Goal: Task Accomplishment & Management: Complete application form

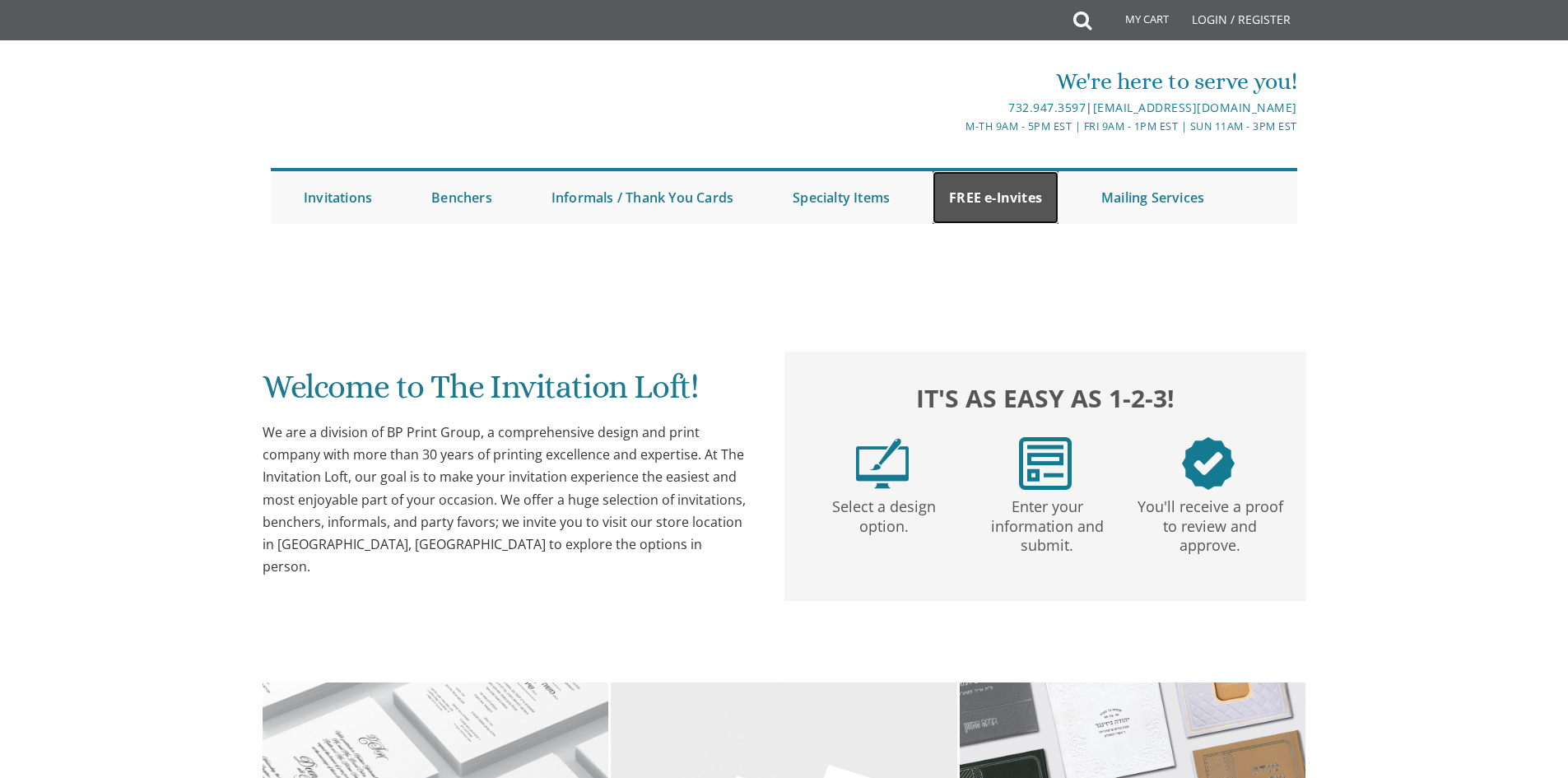
click at [1017, 188] on link "FREE e-Invites" at bounding box center [996, 198] width 126 height 53
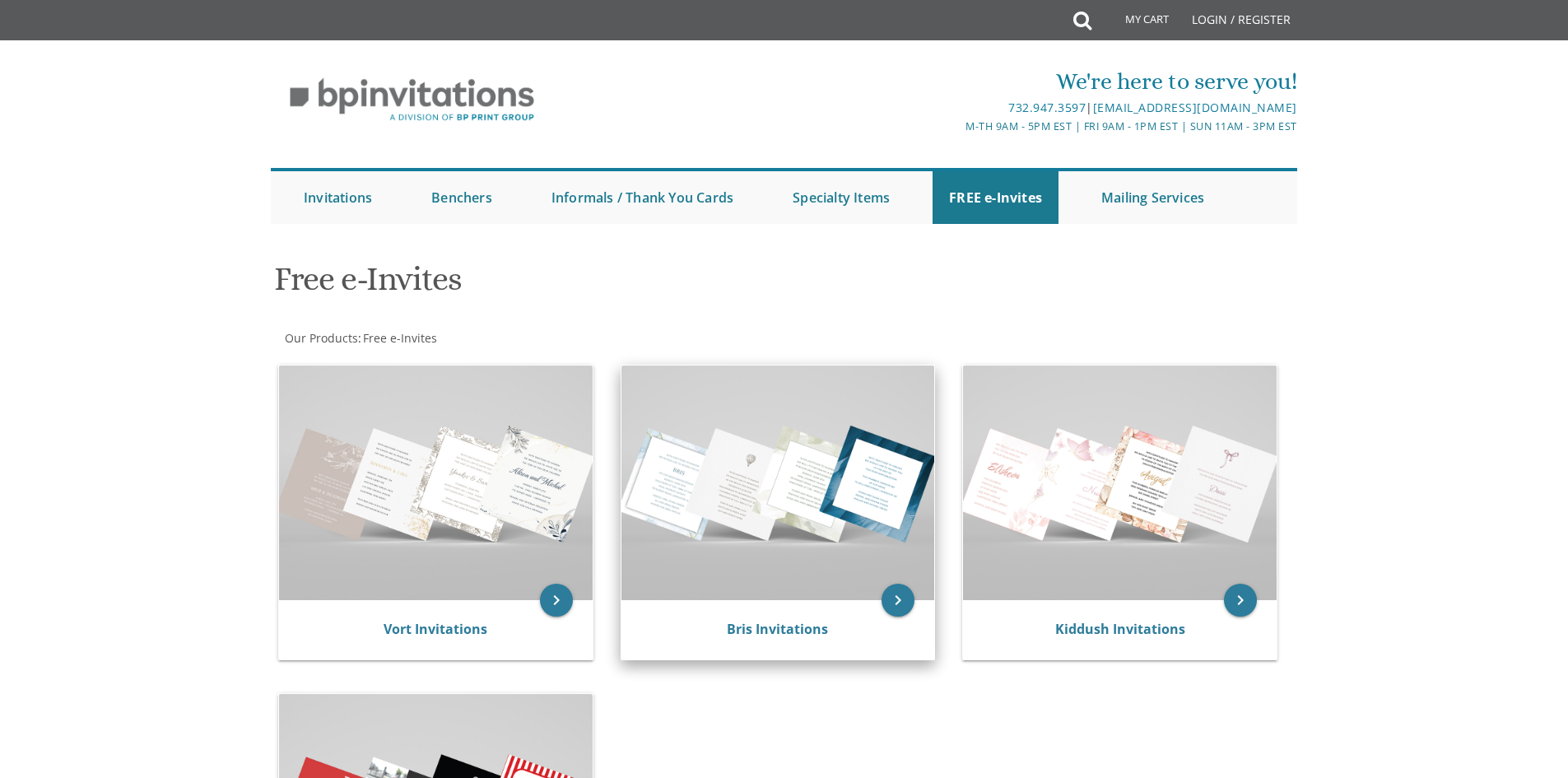
click at [818, 531] on img at bounding box center [778, 482] width 314 height 234
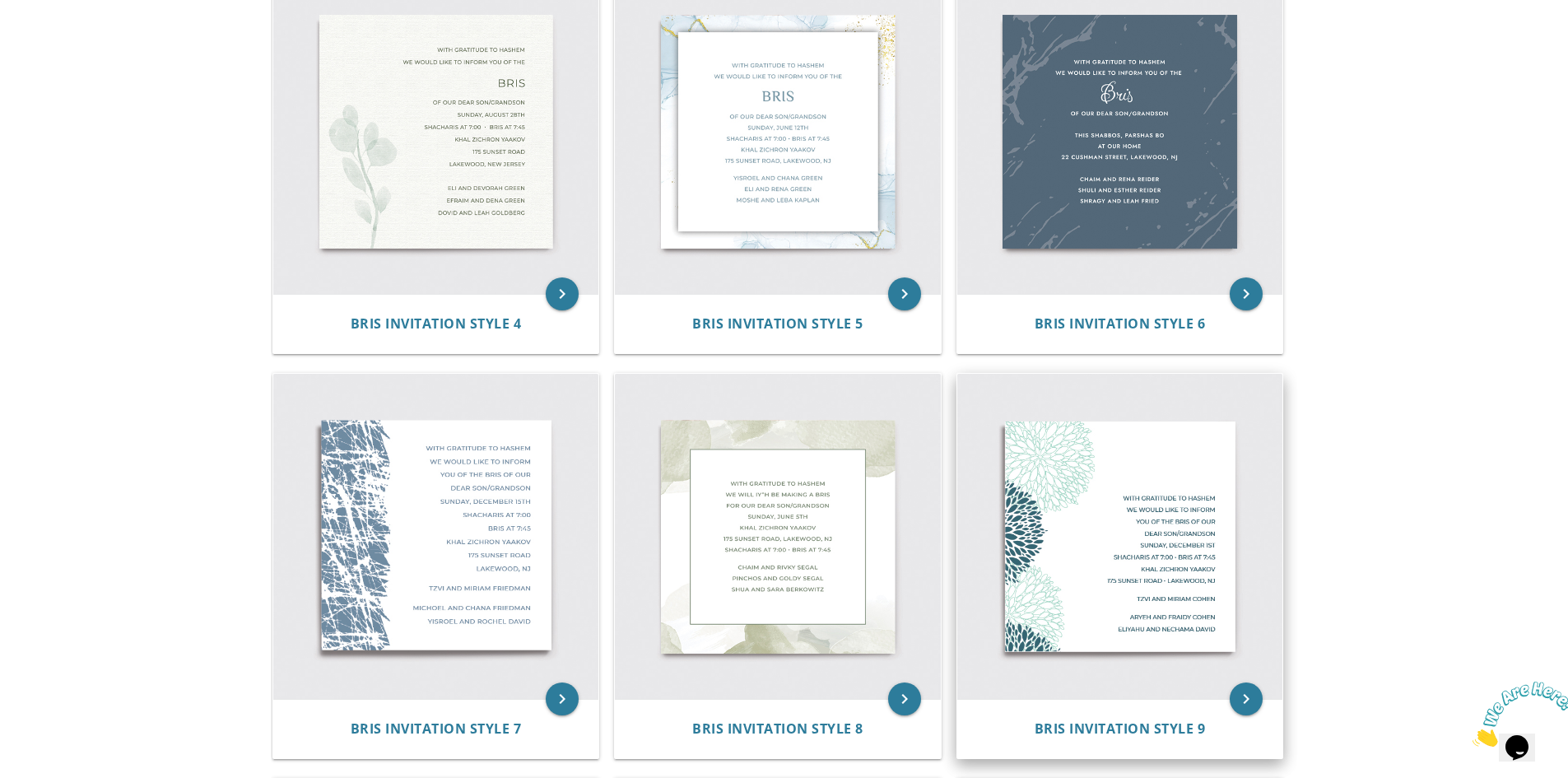
scroll to position [824, 0]
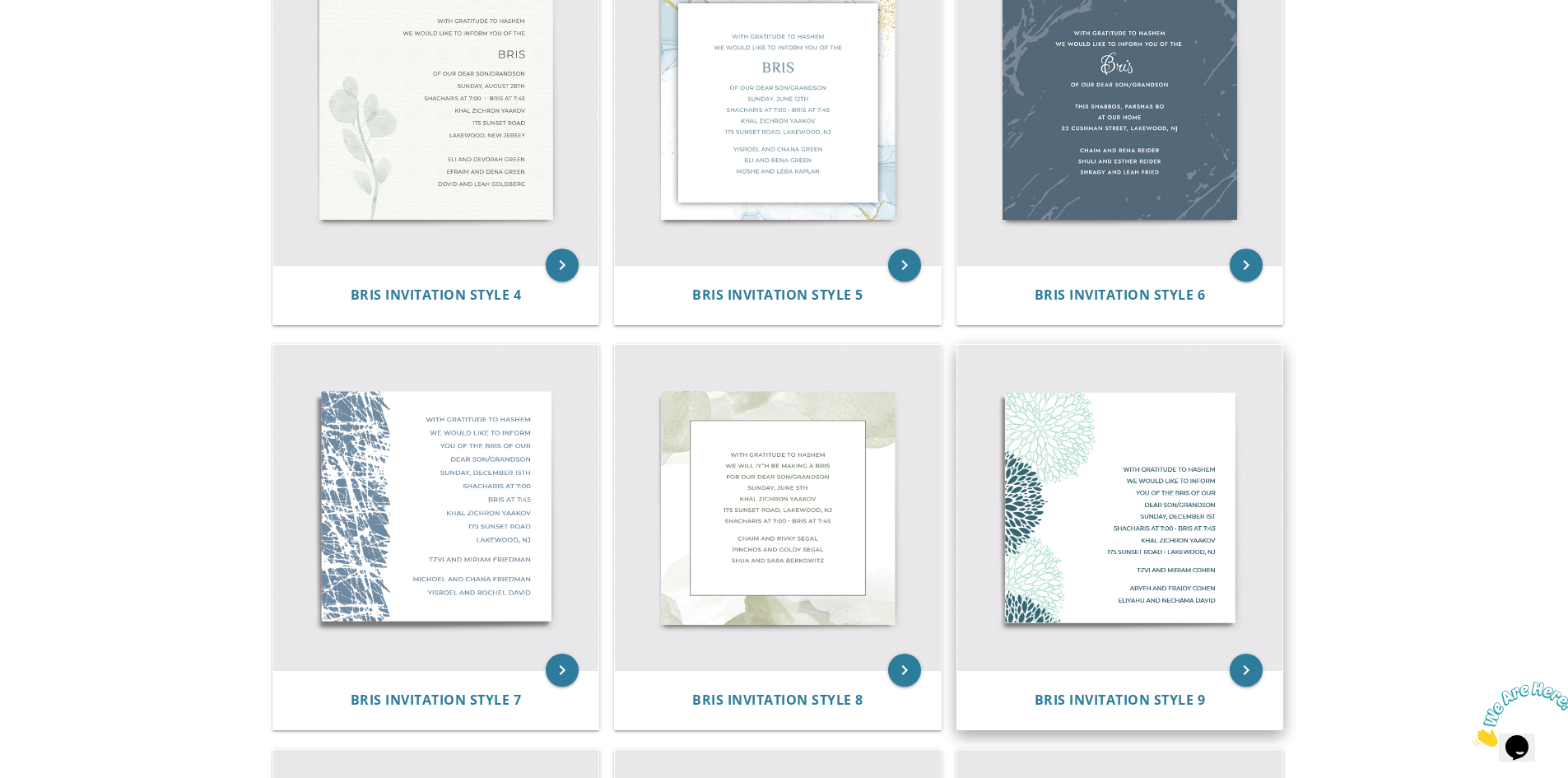
click at [1127, 498] on img at bounding box center [1120, 507] width 326 height 326
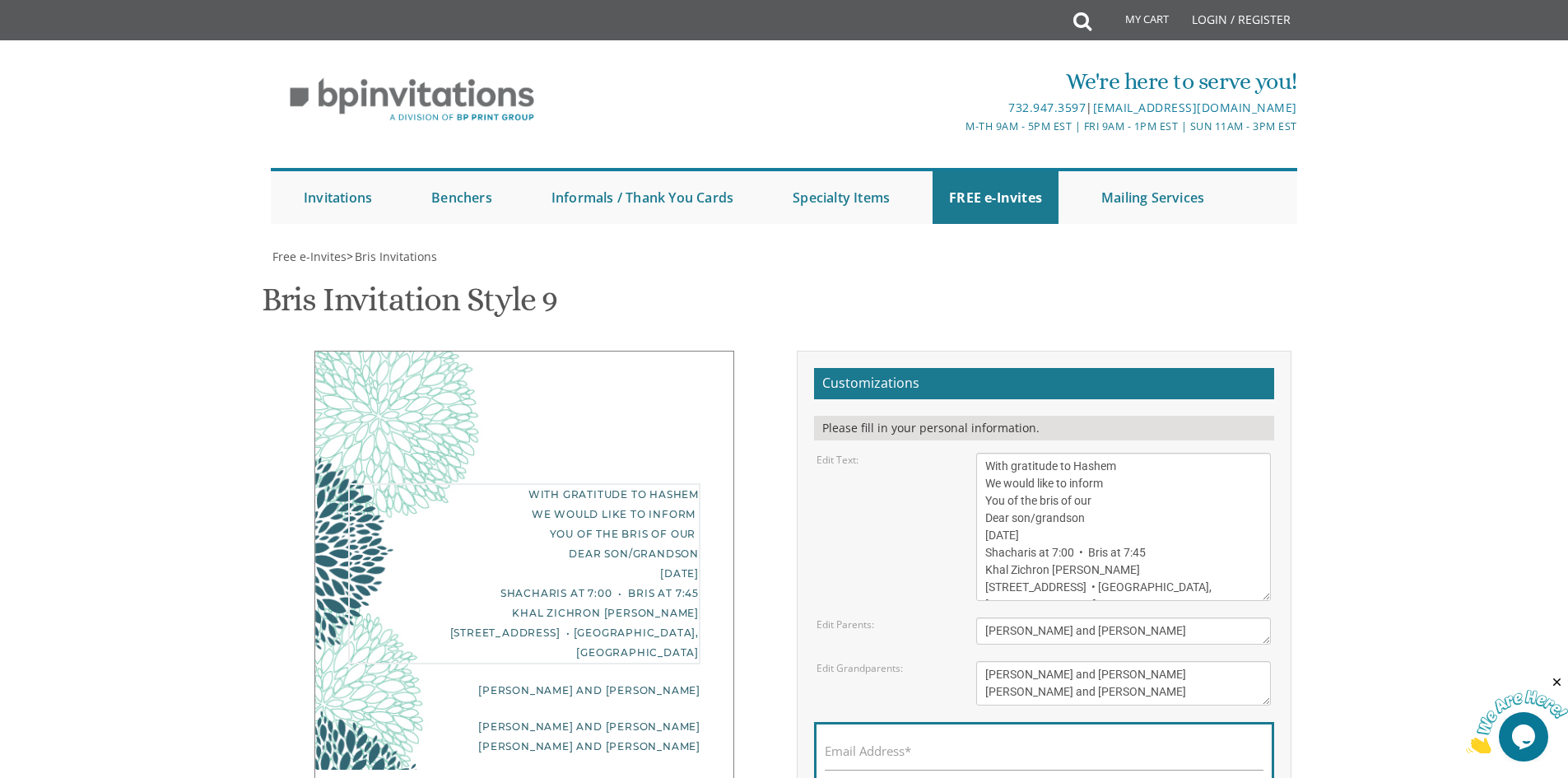
drag, startPoint x: 981, startPoint y: 485, endPoint x: 1160, endPoint y: 599, distance: 212.2
click at [1160, 599] on textarea "With gratitude to Hashem We would like to inform You of the bris of our Dear so…" at bounding box center [1123, 527] width 295 height 148
click at [1115, 573] on textarea "With gratitude to Hashem We would like to inform You of the bris of our Dear so…" at bounding box center [1123, 527] width 295 height 148
click at [1107, 625] on textarea "Tzvi and Miriam Cohen" at bounding box center [1123, 631] width 295 height 27
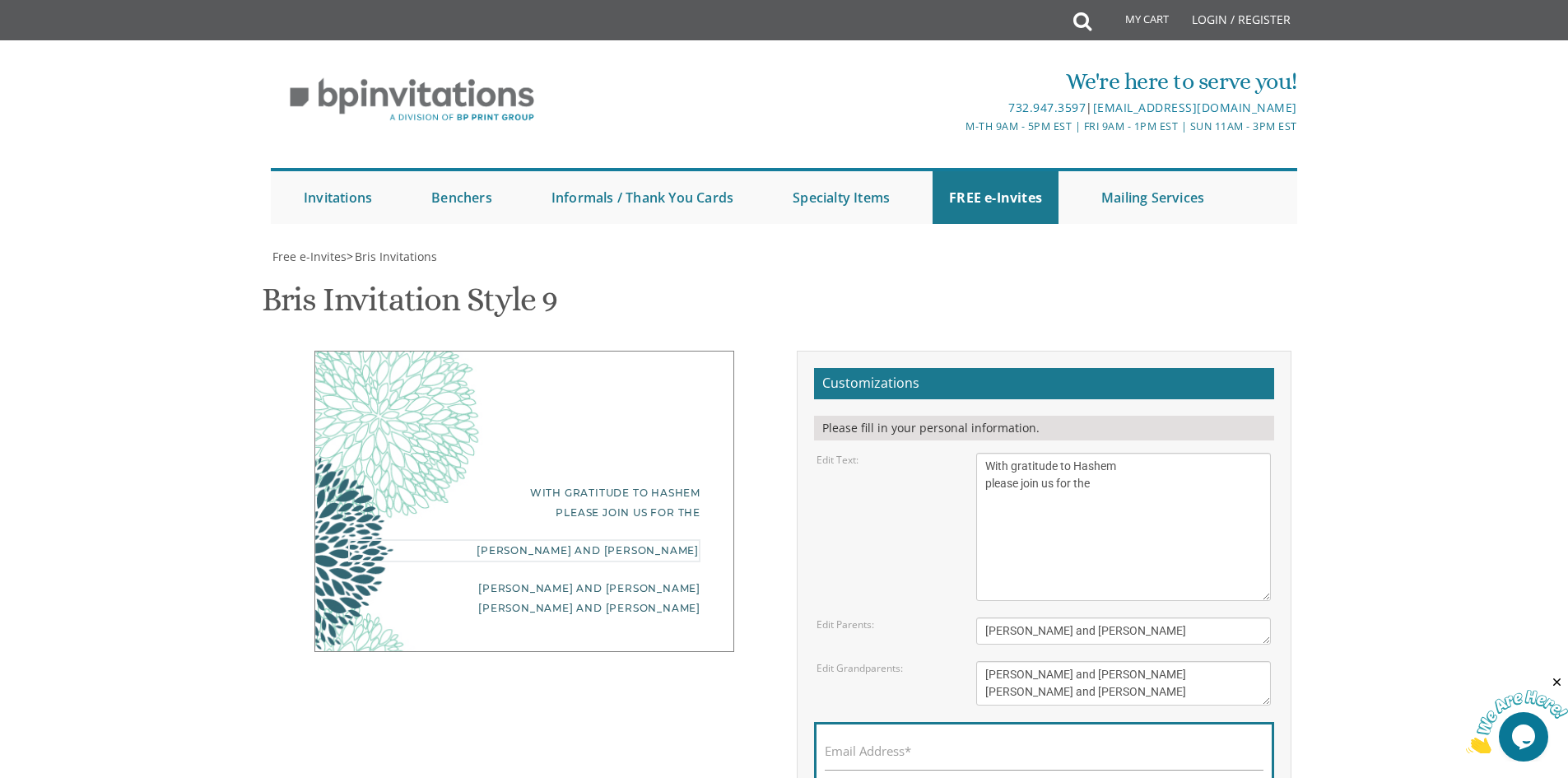
click at [1080, 529] on textarea "With gratitude to Hashem We would like to inform You of the bris of our Dear so…" at bounding box center [1123, 527] width 295 height 148
click at [1151, 493] on textarea "With gratitude to Hashem We would like to inform You of the bris of our Dear so…" at bounding box center [1123, 527] width 295 height 148
type textarea "With gratitude to Hashem please join us for the SHALOM ZACHar of our dear son"
click at [1113, 646] on form "Customizations Please fill in your personal information. Edit Text: Edit Parent…" at bounding box center [1044, 609] width 460 height 483
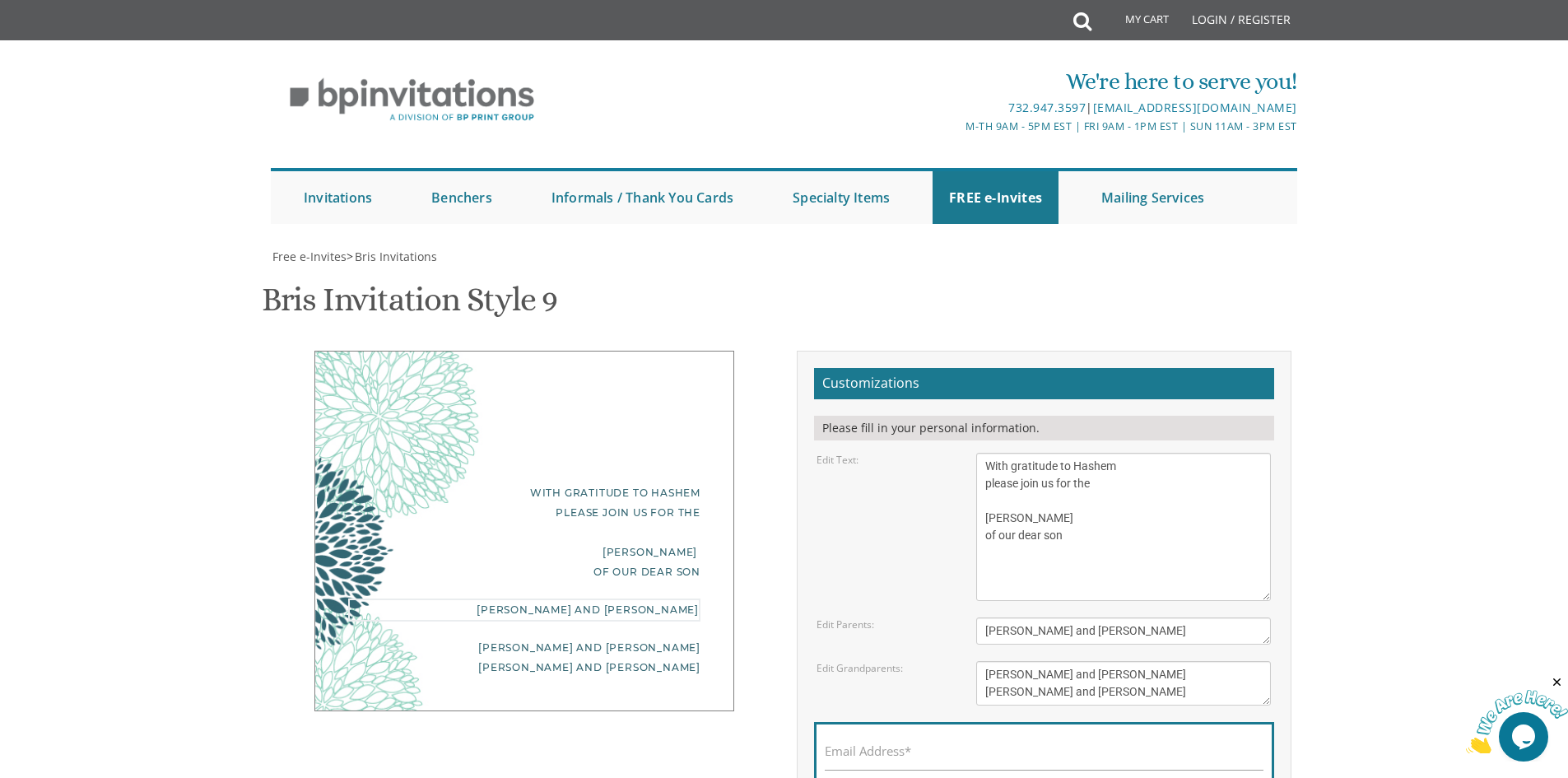
click at [1110, 631] on textarea "Tzvi and Miriam Cohen" at bounding box center [1123, 631] width 295 height 27
drag, startPoint x: 1106, startPoint y: 631, endPoint x: 944, endPoint y: 621, distance: 162.3
click at [944, 621] on div "Edit Parents: Tzvi and Miriam Cohen" at bounding box center [1044, 631] width 479 height 27
type textarea "M"
type textarea "Dovid and malka keidar"
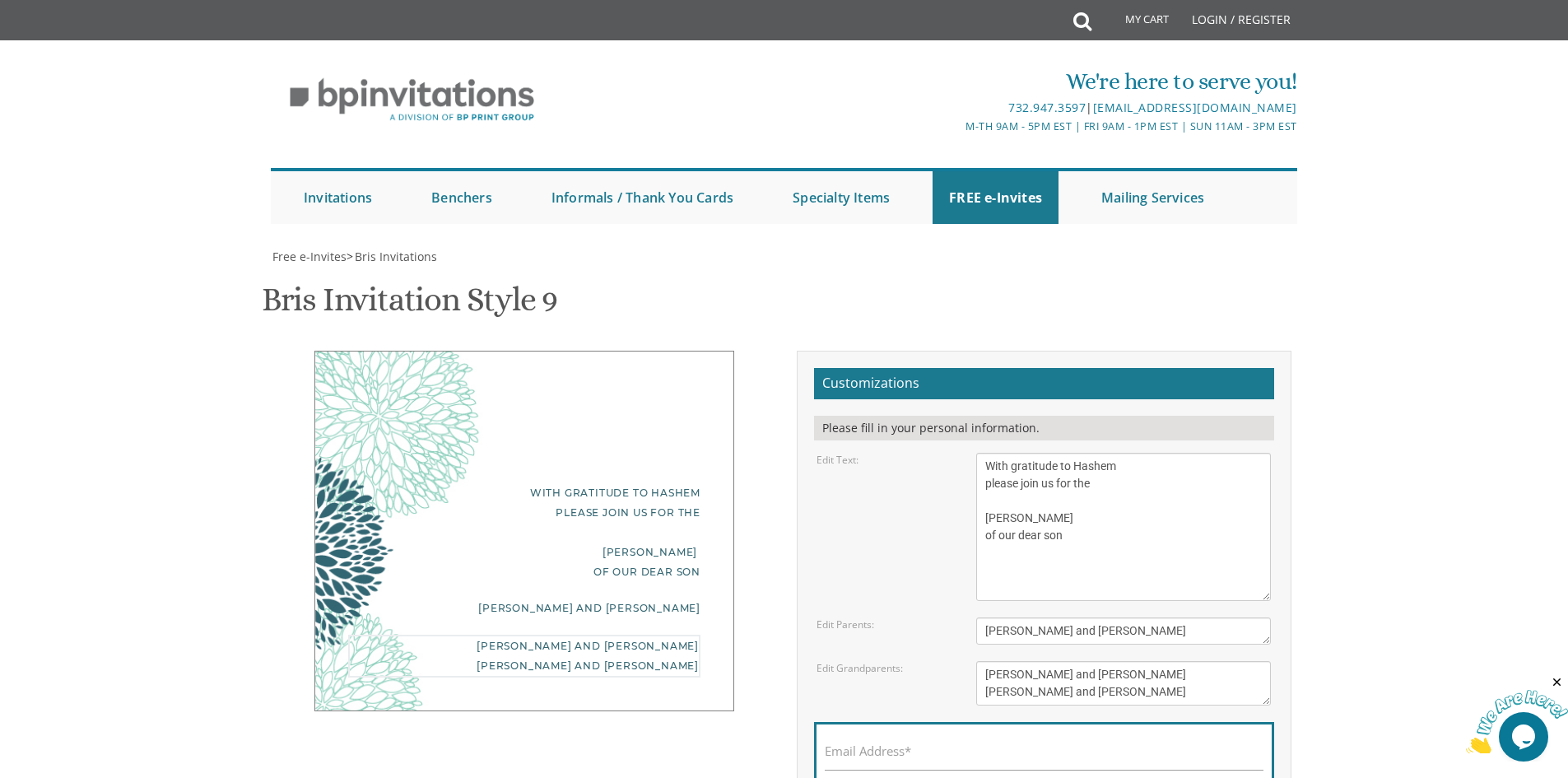
drag, startPoint x: 1135, startPoint y: 698, endPoint x: 967, endPoint y: 671, distance: 170.2
click at [967, 671] on div "Aryeh and Fraidy Cohen Eliyahu and Nechama David" at bounding box center [1124, 684] width 320 height 45
click at [1011, 594] on textarea "With gratitude to Hashem We would like to inform You of the bris of our Dear so…" at bounding box center [1123, 527] width 295 height 148
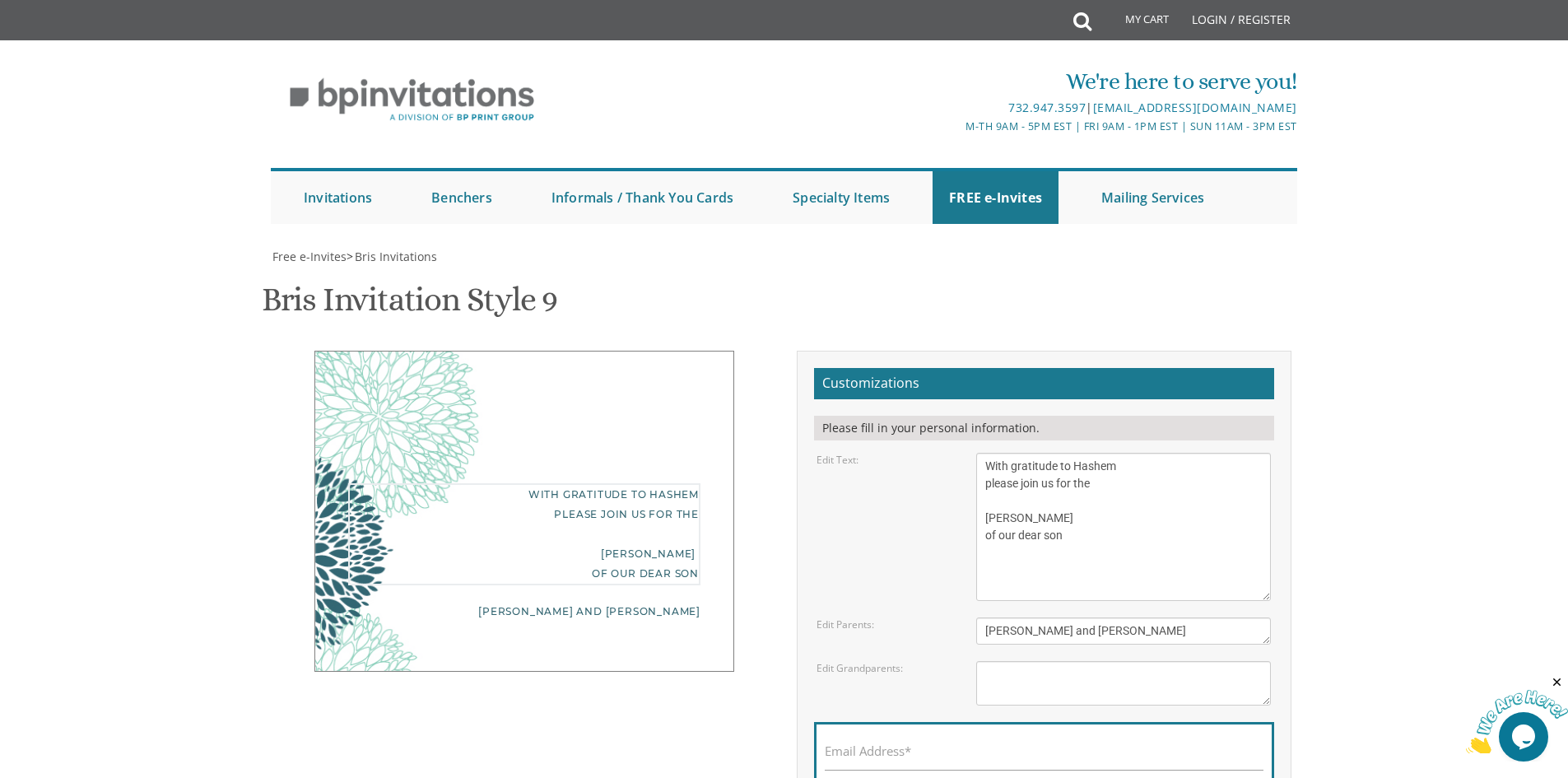
click at [1038, 675] on textarea "Aryeh and Fraidy Cohen Eliyahu and Nechama David" at bounding box center [1123, 684] width 295 height 45
click at [1053, 582] on textarea "With gratitude to Hashem We would like to inform You of the bris of our Dear so…" at bounding box center [1123, 527] width 295 height 148
click at [1020, 520] on textarea "With gratitude to Hashem We would like to inform You of the bris of our Dear so…" at bounding box center [1123, 527] width 295 height 148
click at [1033, 633] on textarea "Tzvi and Miriam Cohen" at bounding box center [1123, 631] width 295 height 27
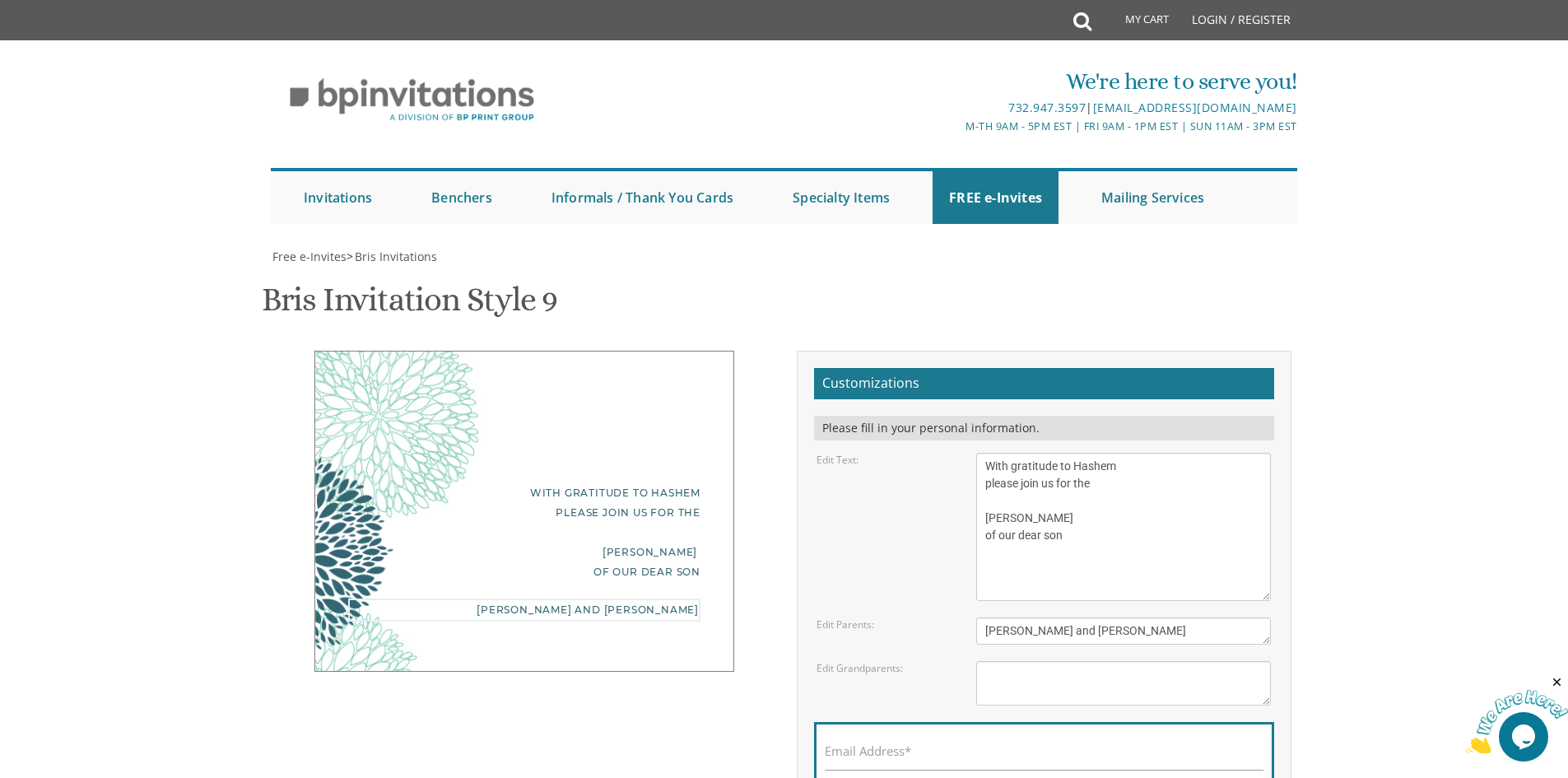
click at [1033, 633] on textarea "Tzvi and Miriam Cohen" at bounding box center [1123, 631] width 295 height 27
click at [1049, 664] on textarea "Aryeh and Fraidy Cohen Eliyahu and Nechama David" at bounding box center [1123, 684] width 295 height 45
paste textarea "Dovid and malka keidar"
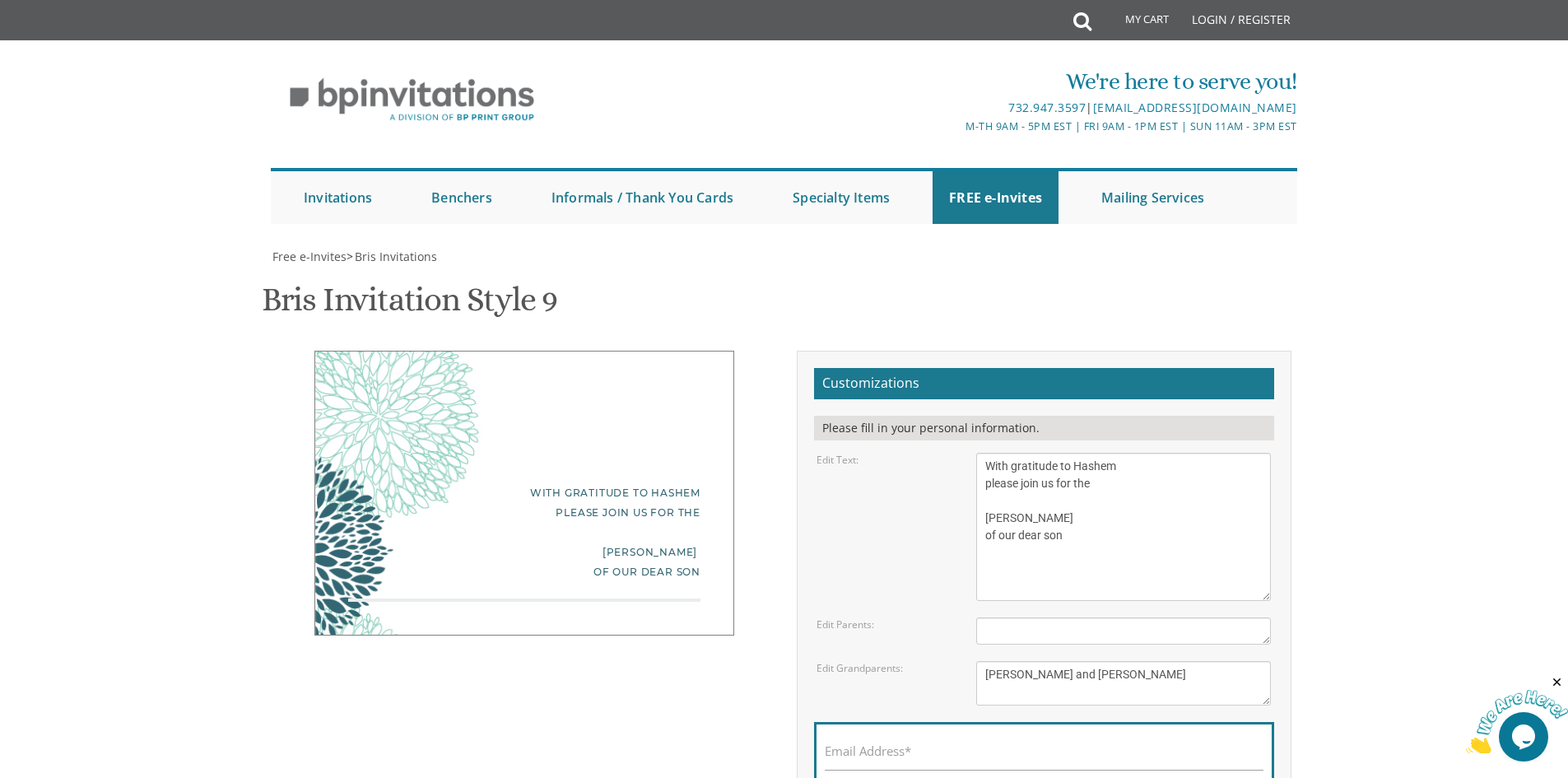
type textarea "Dovid and malka keidar"
drag, startPoint x: 1071, startPoint y: 592, endPoint x: 1070, endPoint y: 605, distance: 13.0
click at [1071, 593] on textarea "With gratitude to Hashem We would like to inform You of the bris of our Dear so…" at bounding box center [1123, 527] width 295 height 148
click at [1067, 626] on textarea "Tzvi and Miriam Cohen" at bounding box center [1123, 631] width 295 height 27
click at [1056, 583] on textarea "With gratitude to Hashem We would like to inform You of the bris of our Dear so…" at bounding box center [1123, 527] width 295 height 148
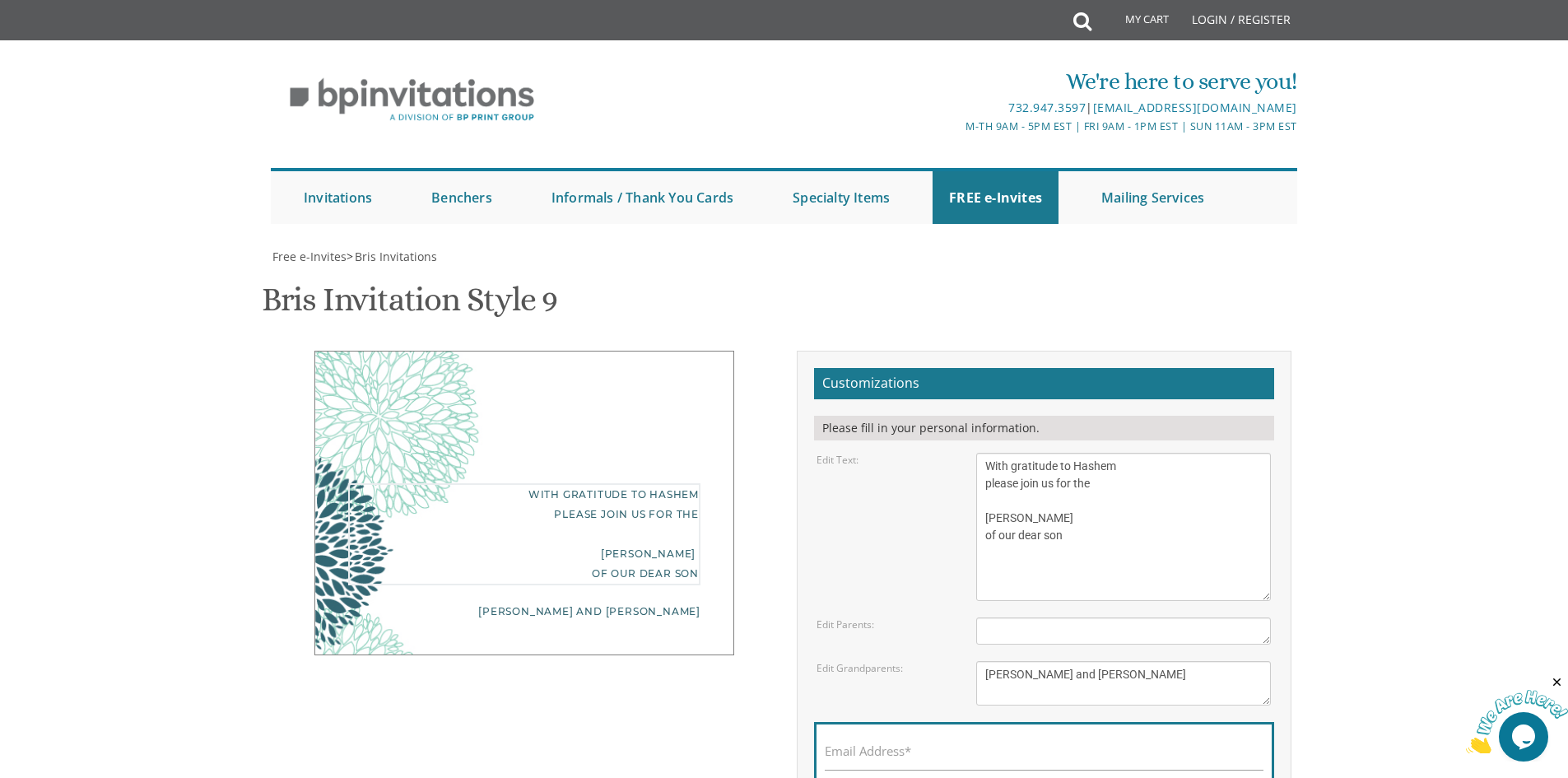
click at [1058, 577] on textarea "With gratitude to Hashem We would like to inform You of the bris of our Dear so…" at bounding box center [1123, 527] width 295 height 148
click at [1078, 550] on textarea "With gratitude to Hashem We would like to inform You of the bris of our Dear so…" at bounding box center [1123, 527] width 295 height 148
click at [1051, 576] on textarea "With gratitude to Hashem We would like to inform You of the bris of our Dear so…" at bounding box center [1123, 527] width 295 height 148
click at [1125, 616] on form "Customizations Please fill in your personal information. Edit Text: Edit Parent…" at bounding box center [1044, 609] width 460 height 483
click at [1120, 630] on textarea "Tzvi and Miriam Cohen" at bounding box center [1123, 631] width 295 height 27
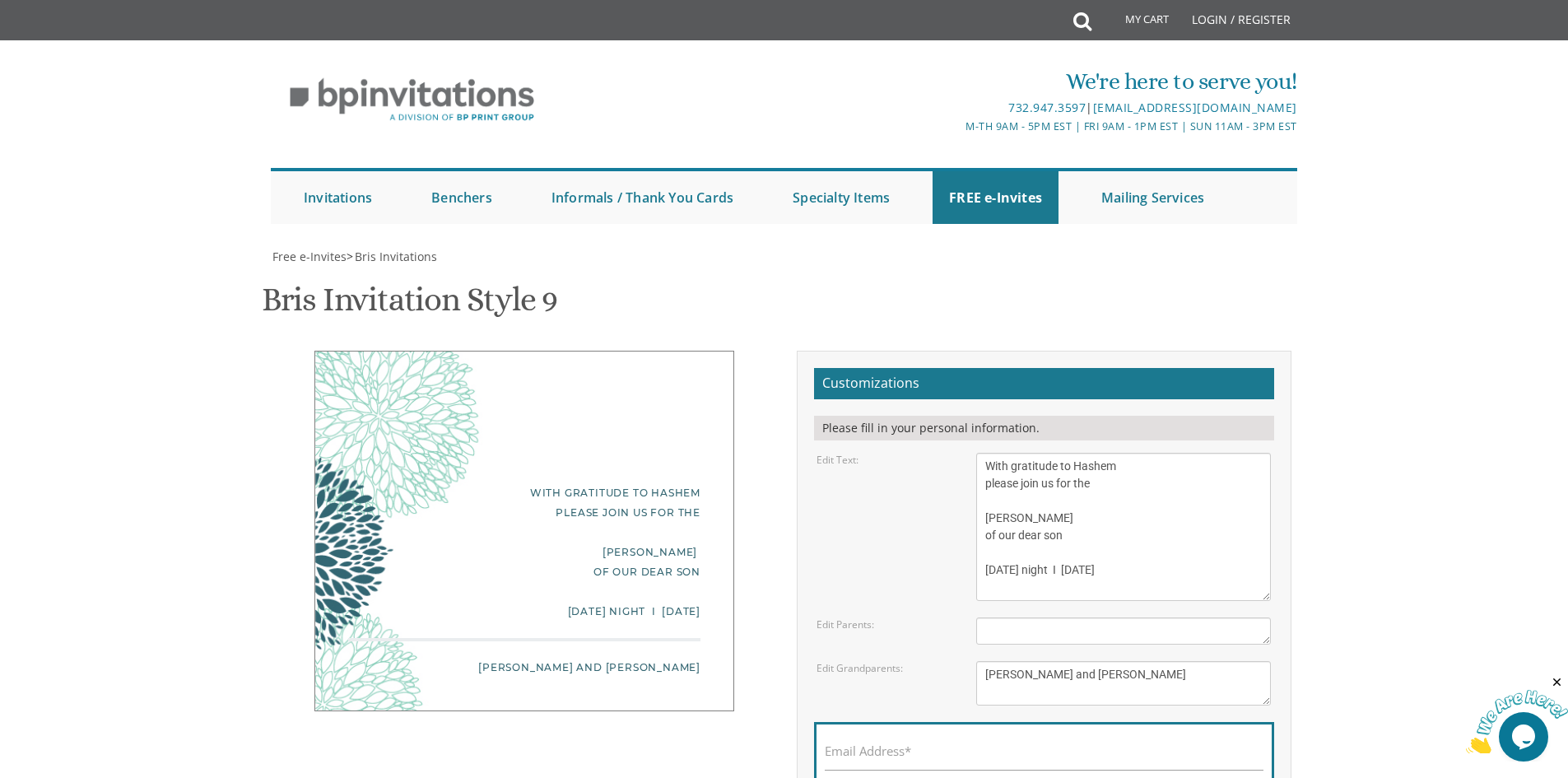
click at [1124, 563] on textarea "With gratitude to Hashem We would like to inform You of the bris of our Dear so…" at bounding box center [1123, 527] width 295 height 148
click at [1069, 587] on textarea "With gratitude to Hashem We would like to inform You of the bris of our Dear so…" at bounding box center [1123, 527] width 295 height 148
drag, startPoint x: 1053, startPoint y: 585, endPoint x: 972, endPoint y: 573, distance: 81.9
click at [972, 573] on div "With gratitude to Hashem We would like to inform You of the bris of our Dear so…" at bounding box center [1124, 527] width 320 height 148
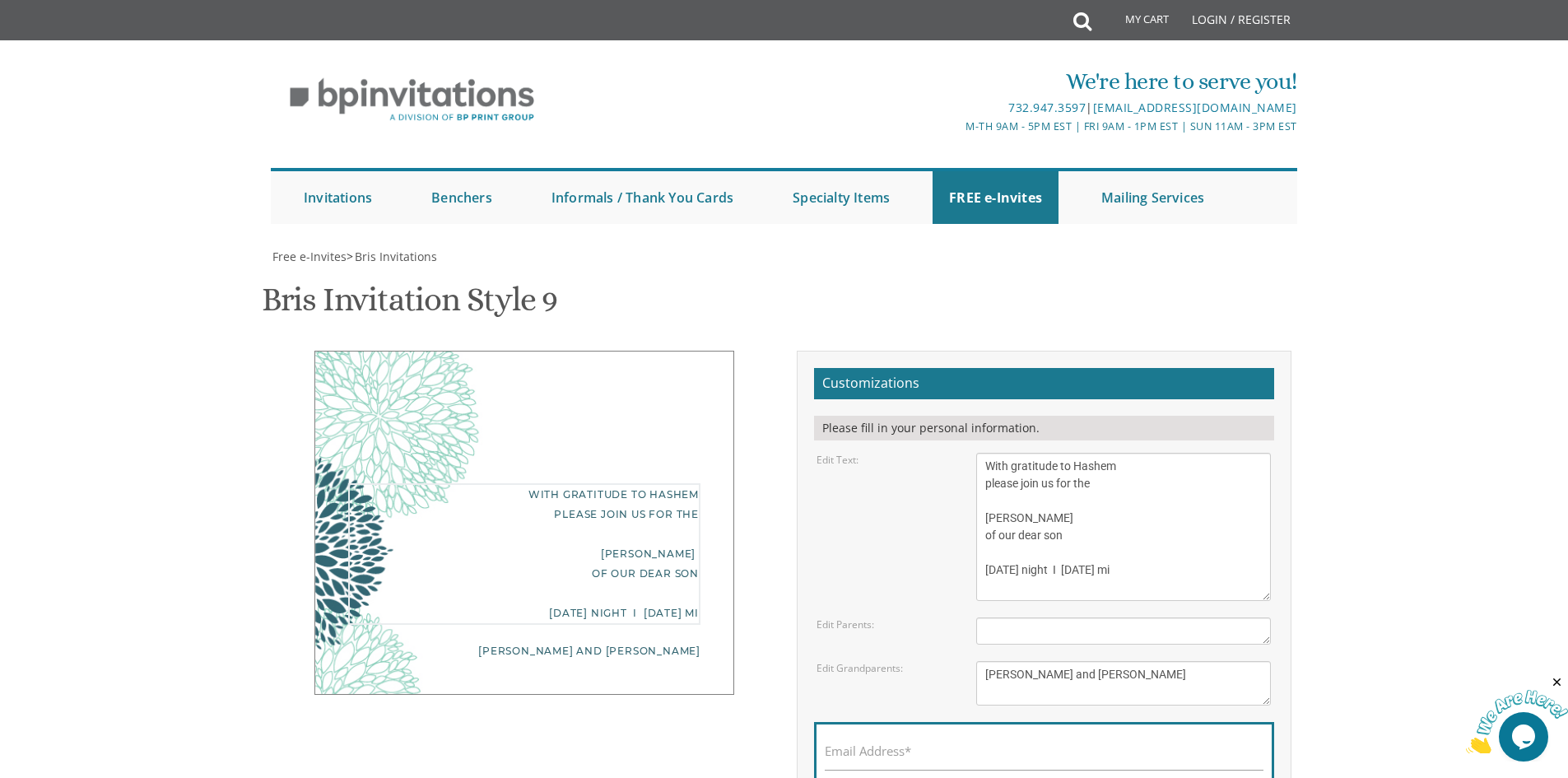
paste textarea "Middlesex St Toms River,"
type textarea "With gratitude to Hashem please join us for the SHALOM ZACHar of our dear son F…"
click at [1156, 631] on textarea "Tzvi and Miriam Cohen" at bounding box center [1123, 631] width 295 height 27
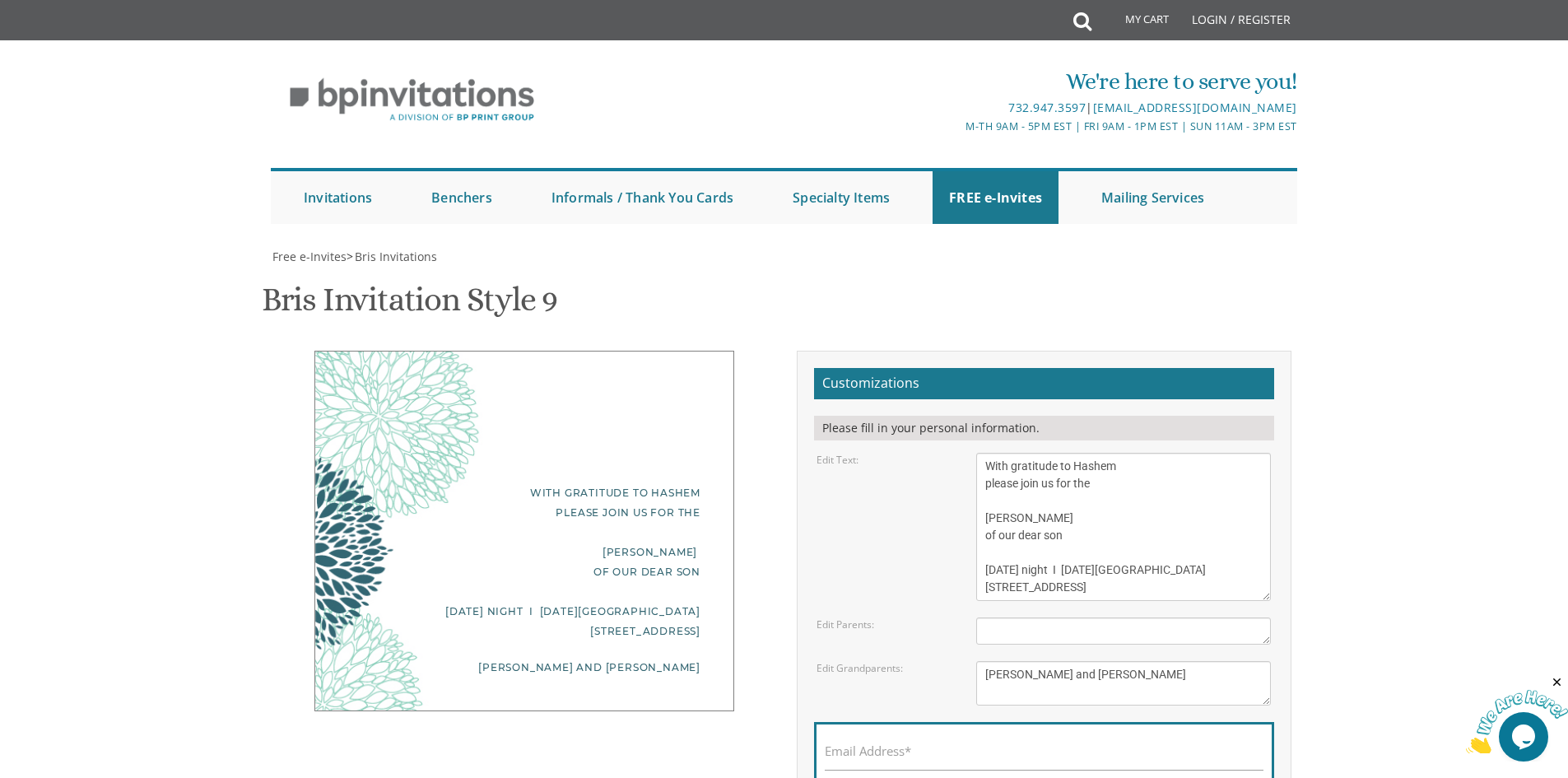
click at [820, 545] on div "Edit Text: With gratitude to Hashem We would like to inform You of the bris of …" at bounding box center [1044, 527] width 479 height 148
click at [740, 467] on div "With gratitude to Hashem please join us for the SHALOM ZACHar of our dear son F…" at bounding box center [524, 530] width 495 height 360
click at [785, 660] on div "Customizations Please fill in your personal information. Edit Text:" at bounding box center [1044, 615] width 519 height 529
drag, startPoint x: 1167, startPoint y: 567, endPoint x: 924, endPoint y: 437, distance: 275.6
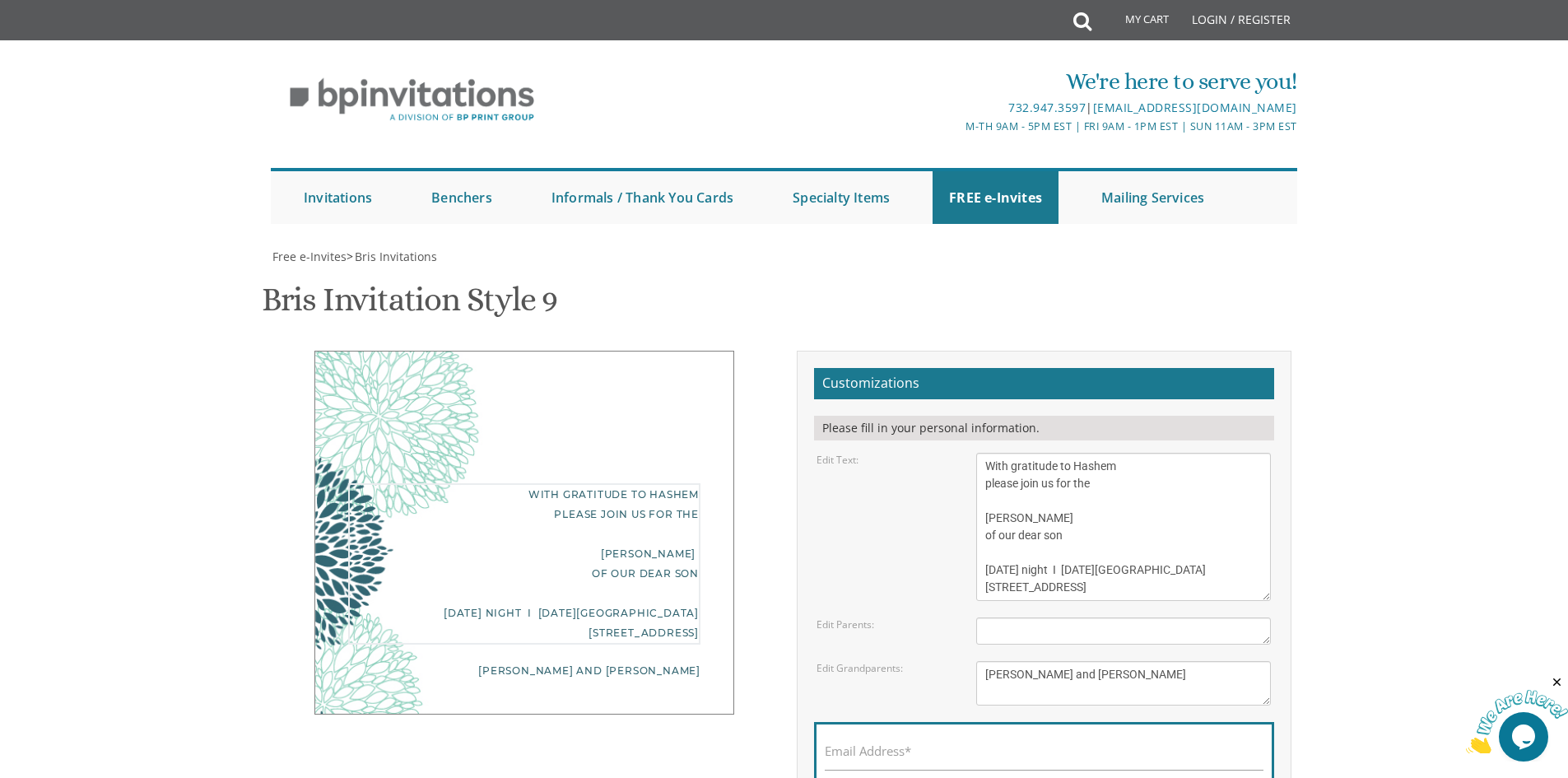
click at [924, 437] on form "Customizations Please fill in your personal information. Edit Text: Edit Parent…" at bounding box center [1044, 609] width 460 height 483
drag, startPoint x: 1121, startPoint y: 679, endPoint x: 902, endPoint y: 655, distance: 220.3
click at [902, 655] on form "Customizations Please fill in your personal information. Edit Text: Edit Parent…" at bounding box center [1044, 609] width 460 height 483
click at [742, 534] on div "With gratitude to Hashem please join us for the SHALOM ZACHar of our dear son F…" at bounding box center [524, 532] width 495 height 364
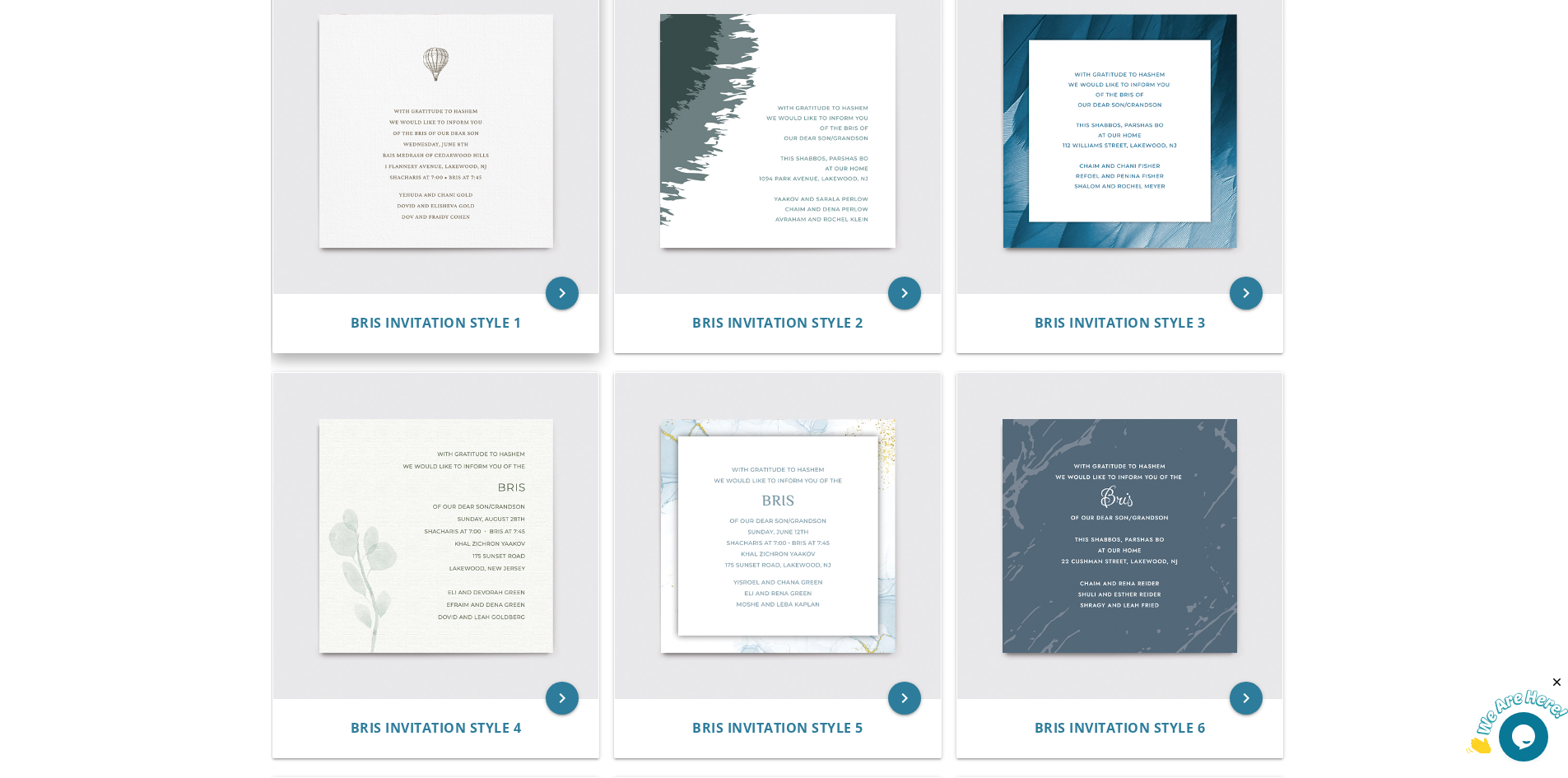
scroll to position [247, 0]
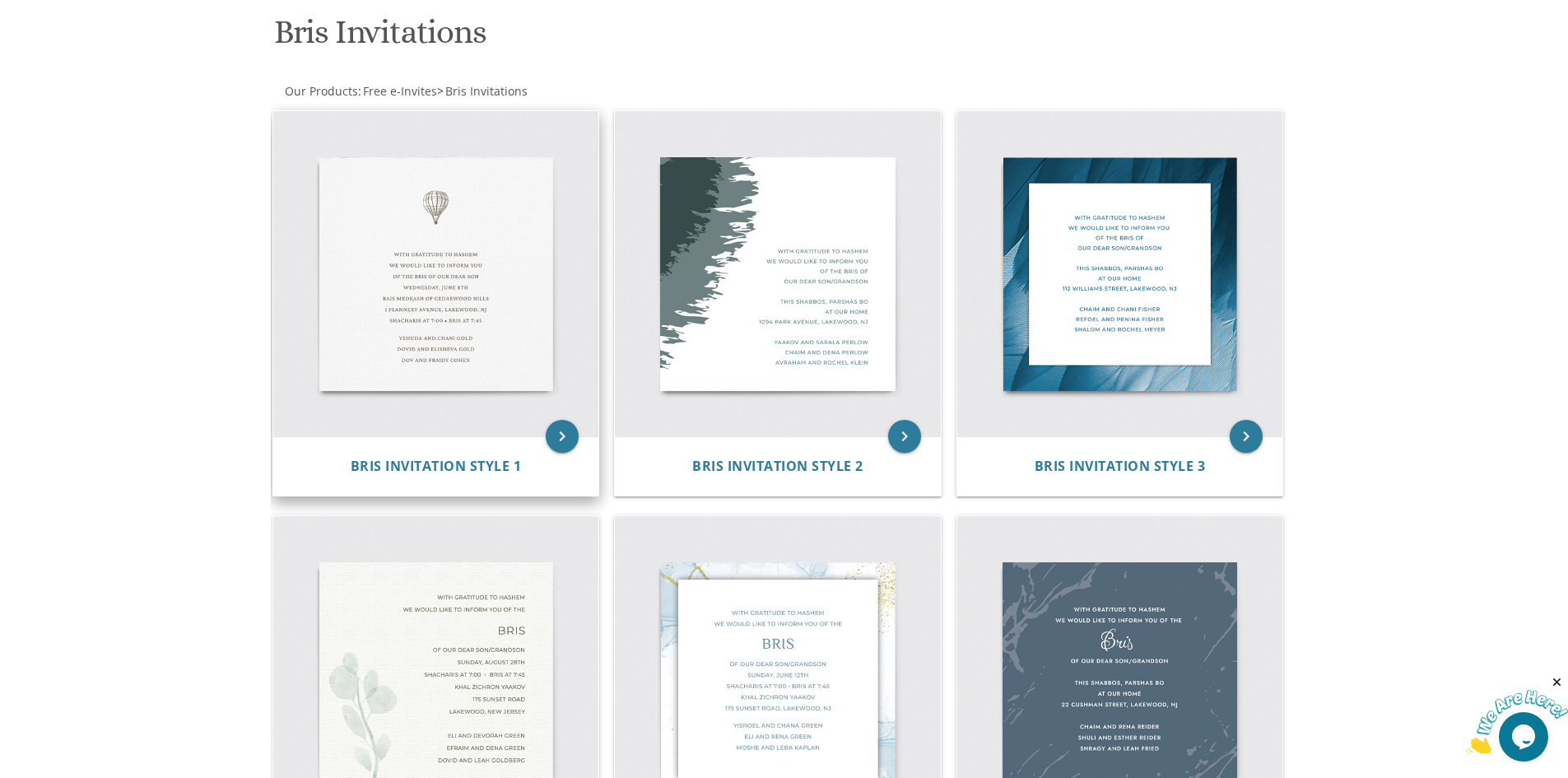
click at [461, 207] on img at bounding box center [436, 273] width 326 height 326
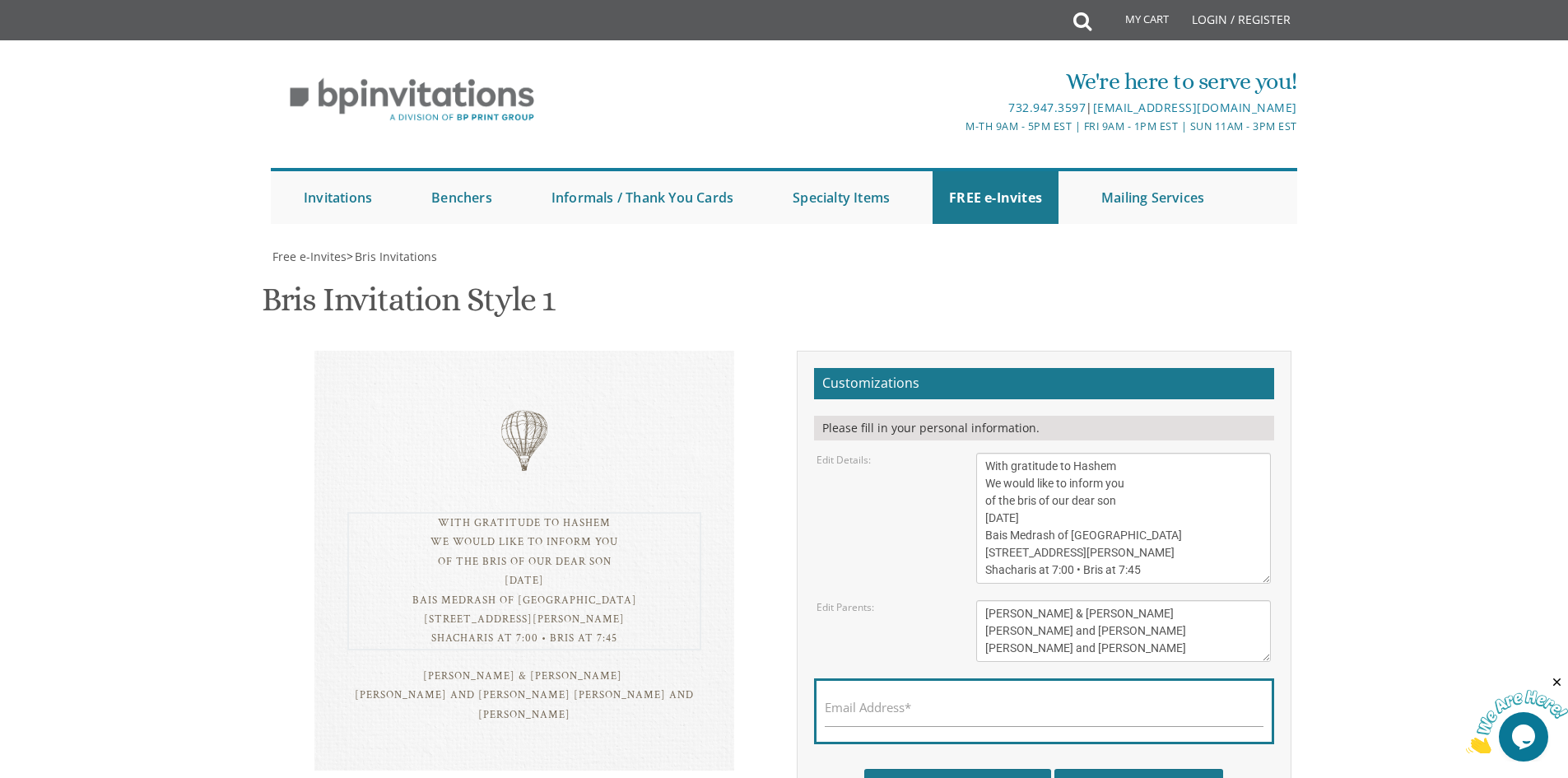
drag, startPoint x: 1165, startPoint y: 570, endPoint x: 933, endPoint y: 413, distance: 280.1
click at [933, 413] on form "Customizations Please fill in your personal information. Edit Details: Edit Par…" at bounding box center [1044, 587] width 460 height 440
paste textarea "please join us for the SHALOM ZACHar of our dear son Friday night I sept 5 1601…"
type textarea "With gratitude to Hashem please join us for the SHALOM ZACHar of our dear son F…"
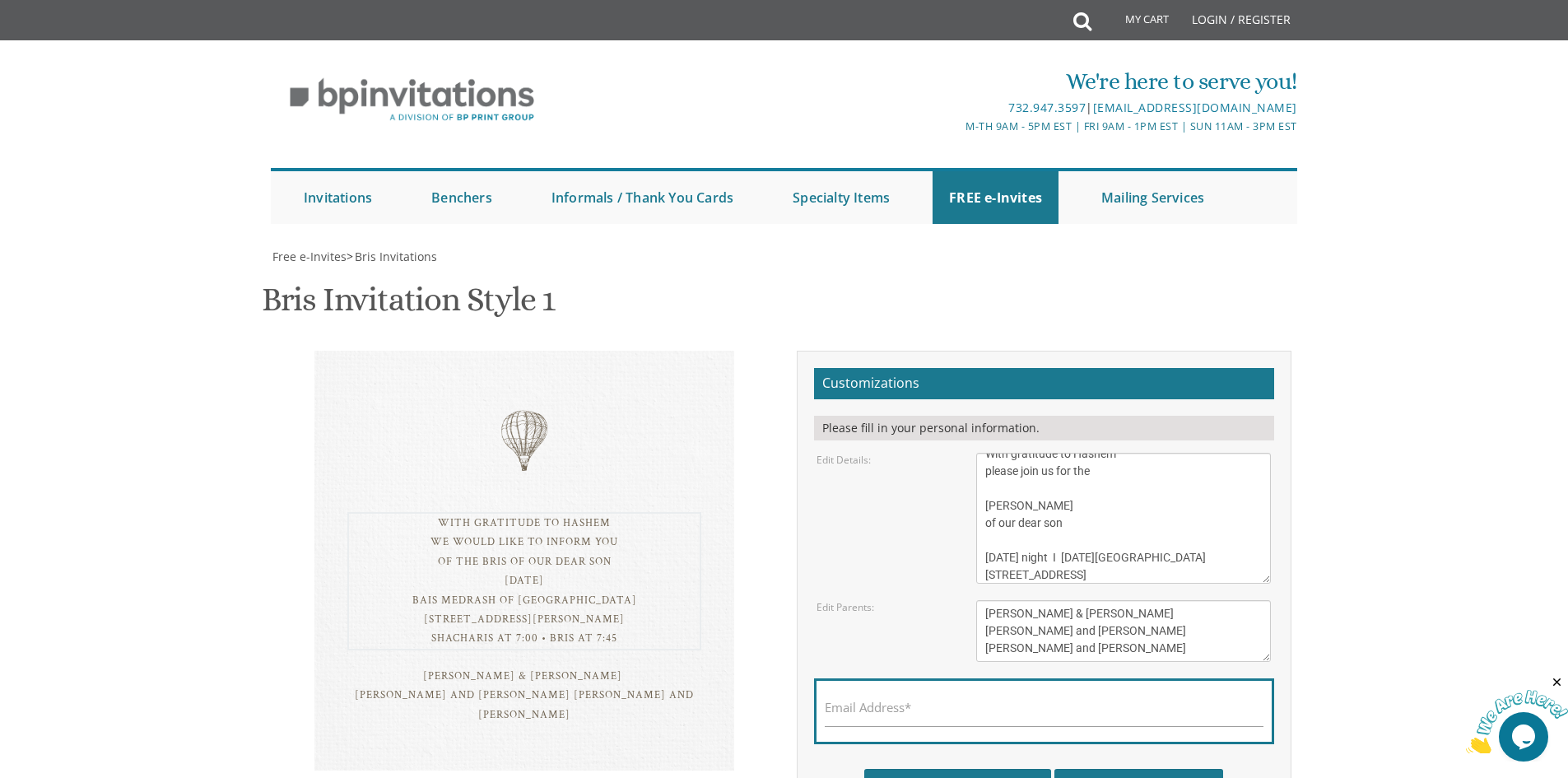
click at [798, 554] on div "Customizations Please fill in your personal information. Edit Details: Edit Par…" at bounding box center [1044, 593] width 495 height 486
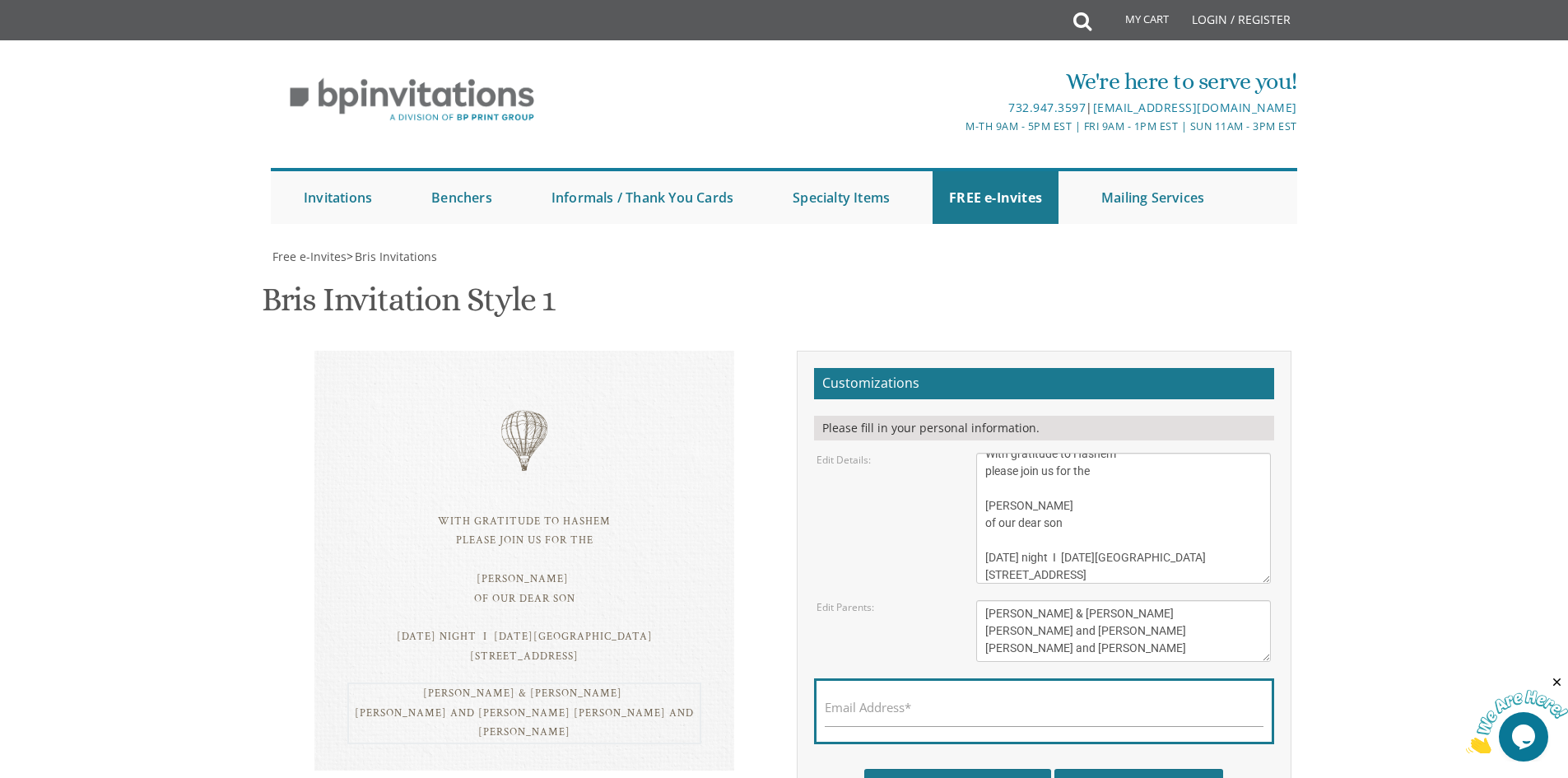
drag, startPoint x: 1127, startPoint y: 646, endPoint x: 859, endPoint y: 549, distance: 285.0
click at [859, 549] on form "Customizations Please fill in your personal information. Edit Details: Edit Par…" at bounding box center [1044, 587] width 460 height 440
paste textarea "Dovid and malka keidar"
type textarea "Dovid and malka keidar"
drag, startPoint x: 716, startPoint y: 563, endPoint x: 727, endPoint y: 563, distance: 11.0
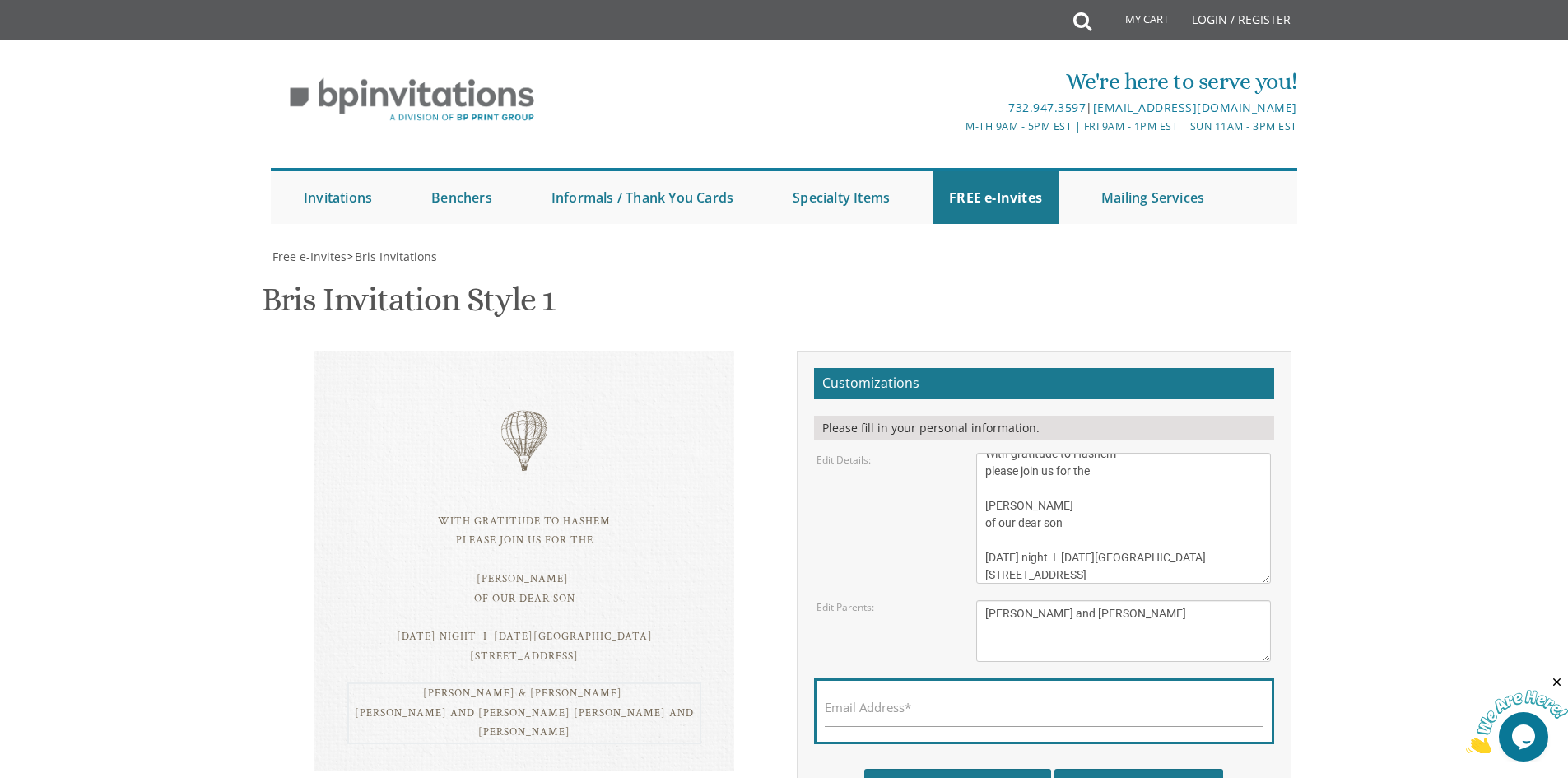
click at [716, 563] on div "With gratitude to Hashem please join us for the SHALOM ZACHar of our dear son F…" at bounding box center [524, 572] width 420 height 442
